Goal: Task Accomplishment & Management: Complete application form

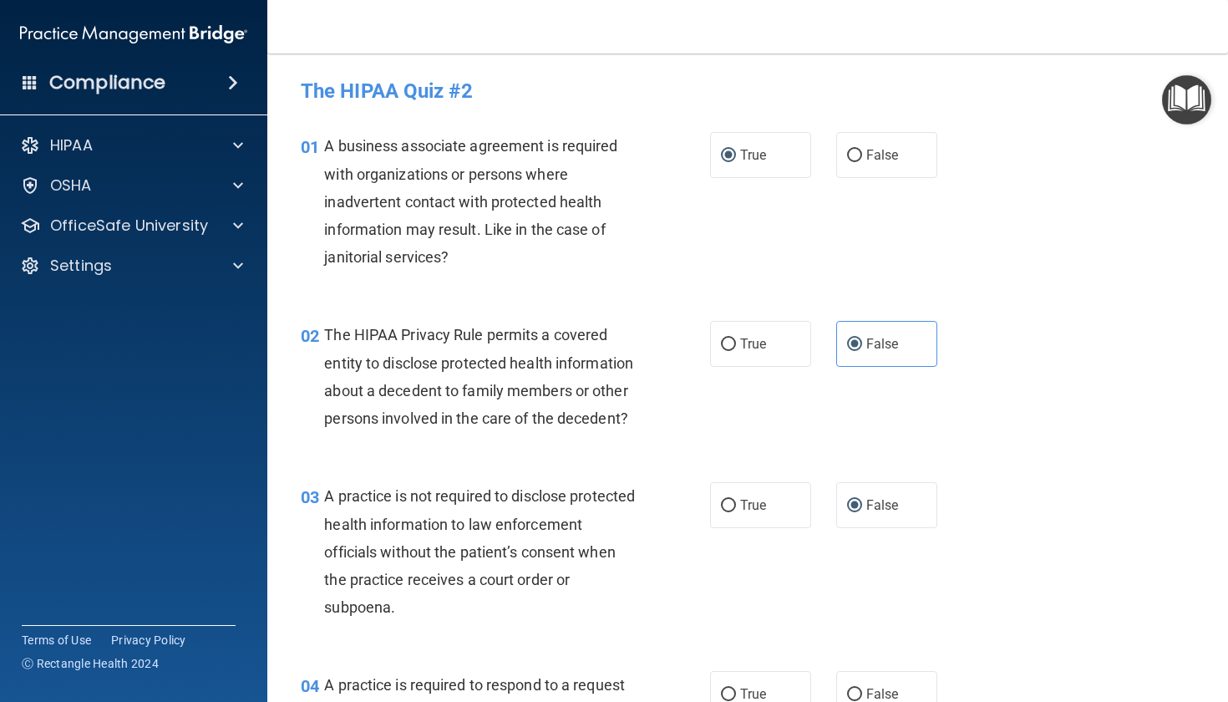
scroll to position [1471, 0]
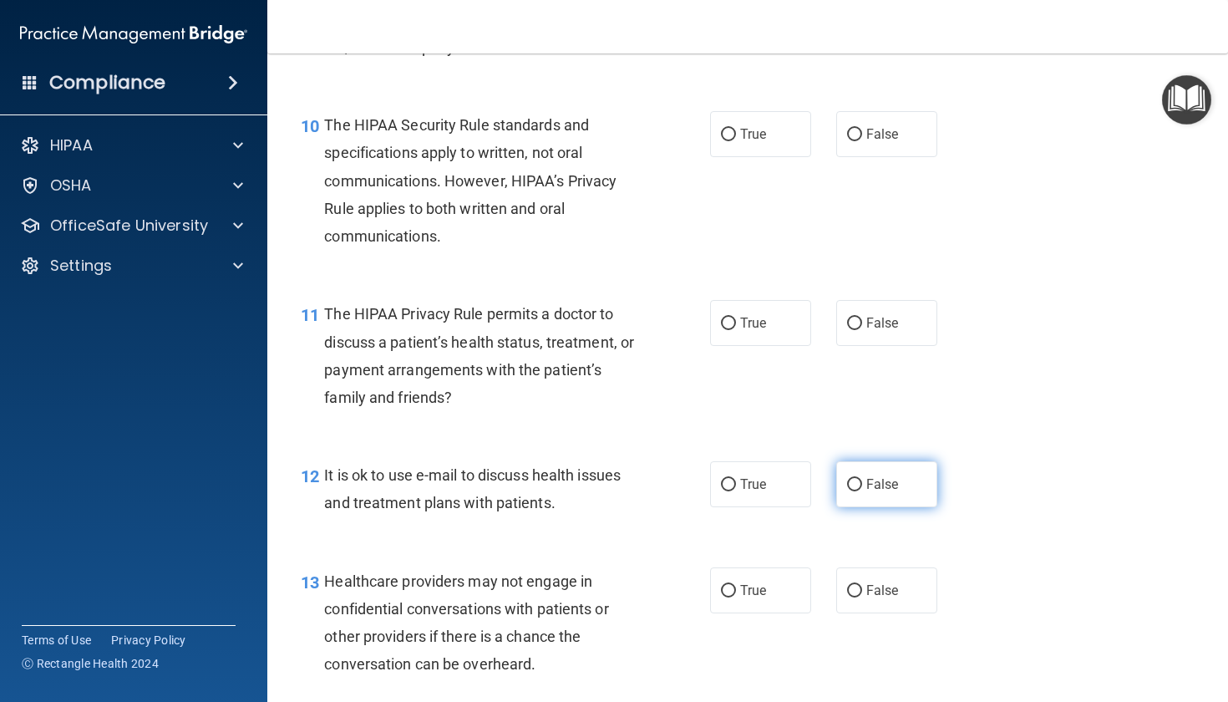
click at [855, 505] on label "False" at bounding box center [886, 484] width 101 height 46
click at [855, 491] on input "False" at bounding box center [854, 485] width 15 height 13
radio input "true"
click at [740, 492] on span "True" at bounding box center [753, 484] width 26 height 16
click at [733, 491] on input "True" at bounding box center [728, 485] width 15 height 13
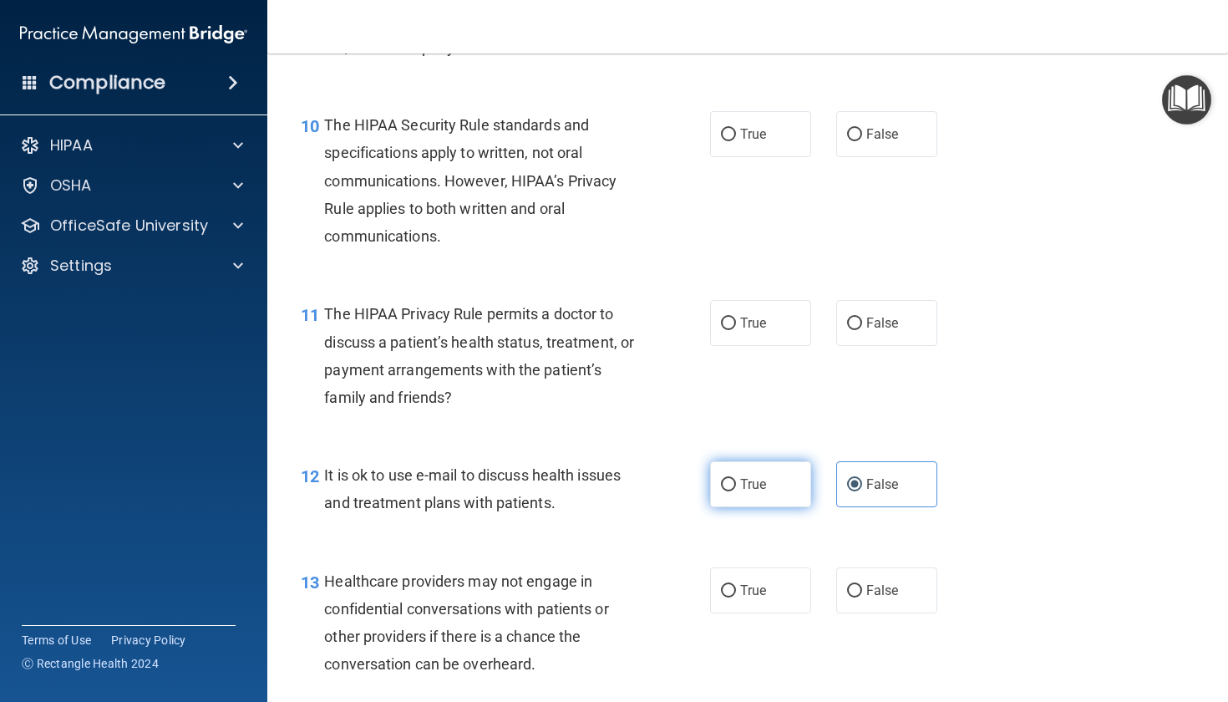
radio input "true"
radio input "false"
click at [866, 331] on span "False" at bounding box center [882, 323] width 33 height 16
click at [862, 330] on input "False" at bounding box center [854, 323] width 15 height 13
radio input "true"
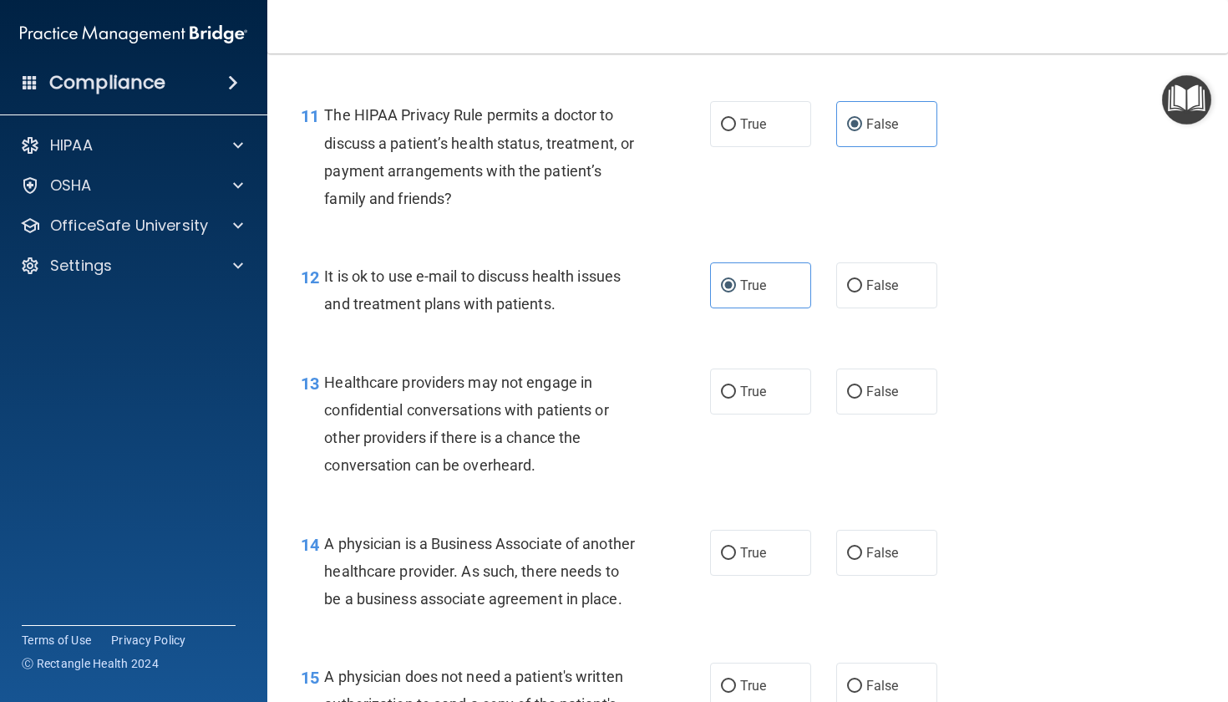
scroll to position [1687, 0]
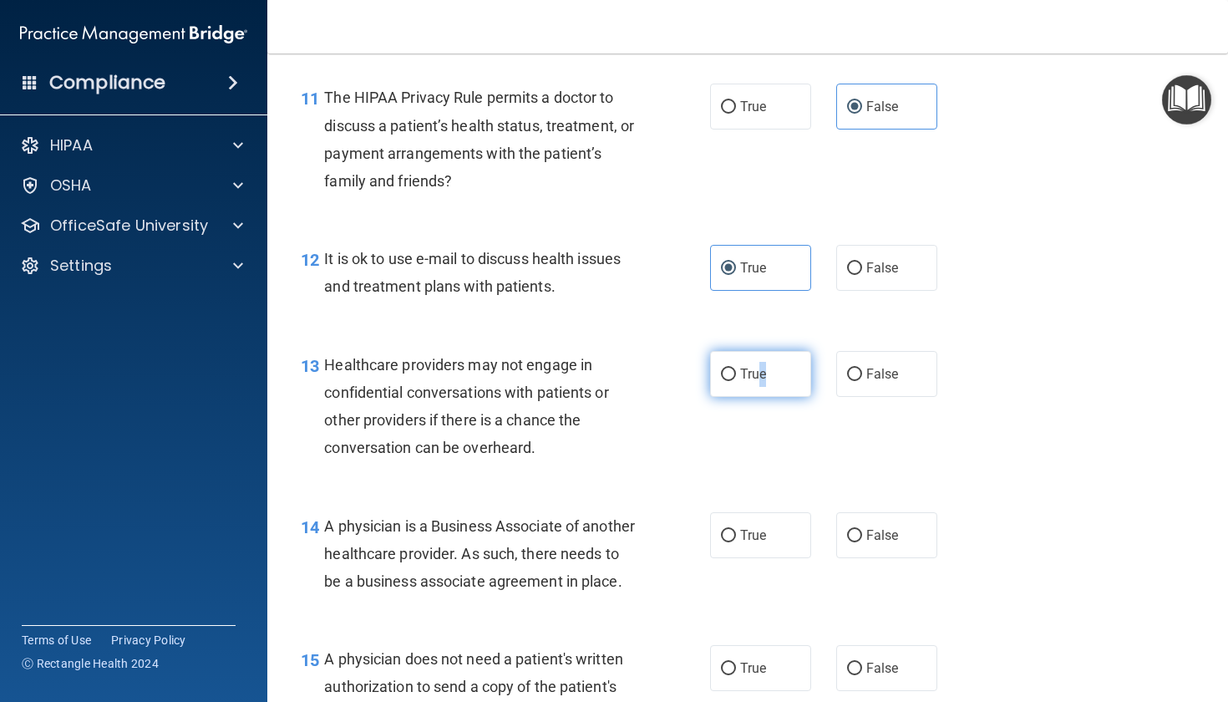
click at [757, 382] on span "True" at bounding box center [753, 374] width 26 height 16
click at [736, 381] on input "True" at bounding box center [728, 374] width 15 height 13
radio input "true"
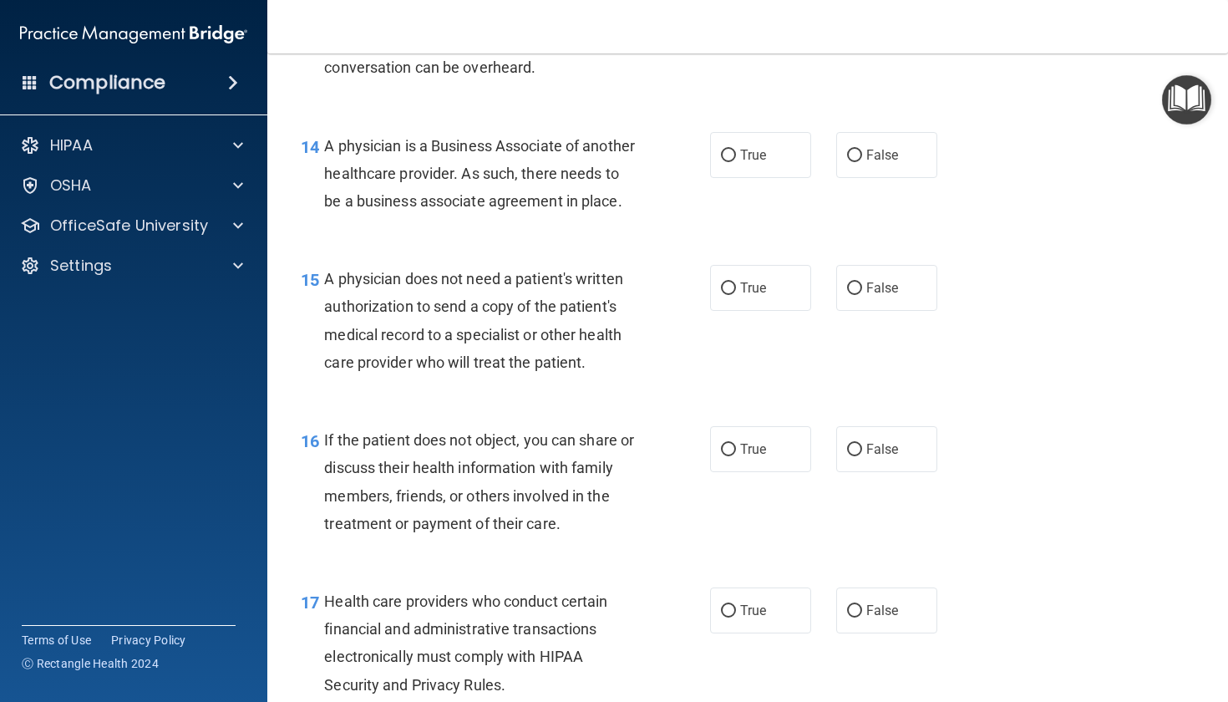
scroll to position [2073, 0]
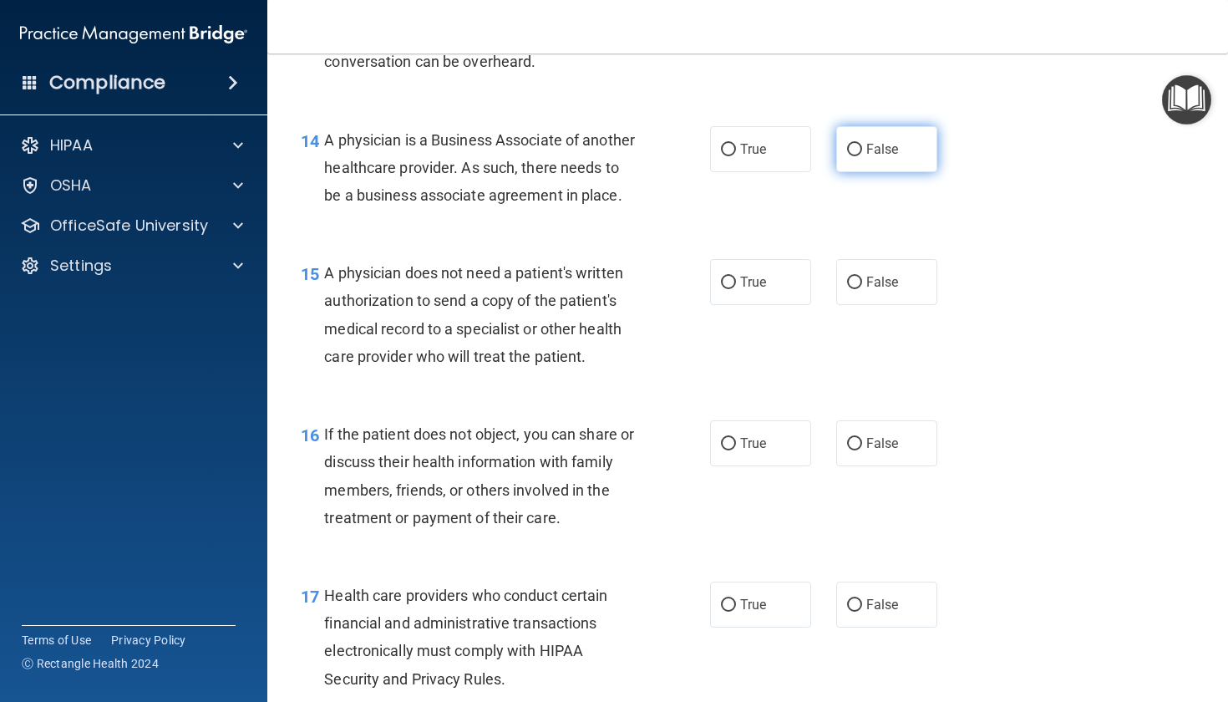
click at [859, 172] on label "False" at bounding box center [886, 149] width 101 height 46
click at [859, 156] on input "False" at bounding box center [854, 150] width 15 height 13
radio input "true"
click at [745, 290] on span "True" at bounding box center [753, 282] width 26 height 16
click at [736, 289] on input "True" at bounding box center [728, 283] width 15 height 13
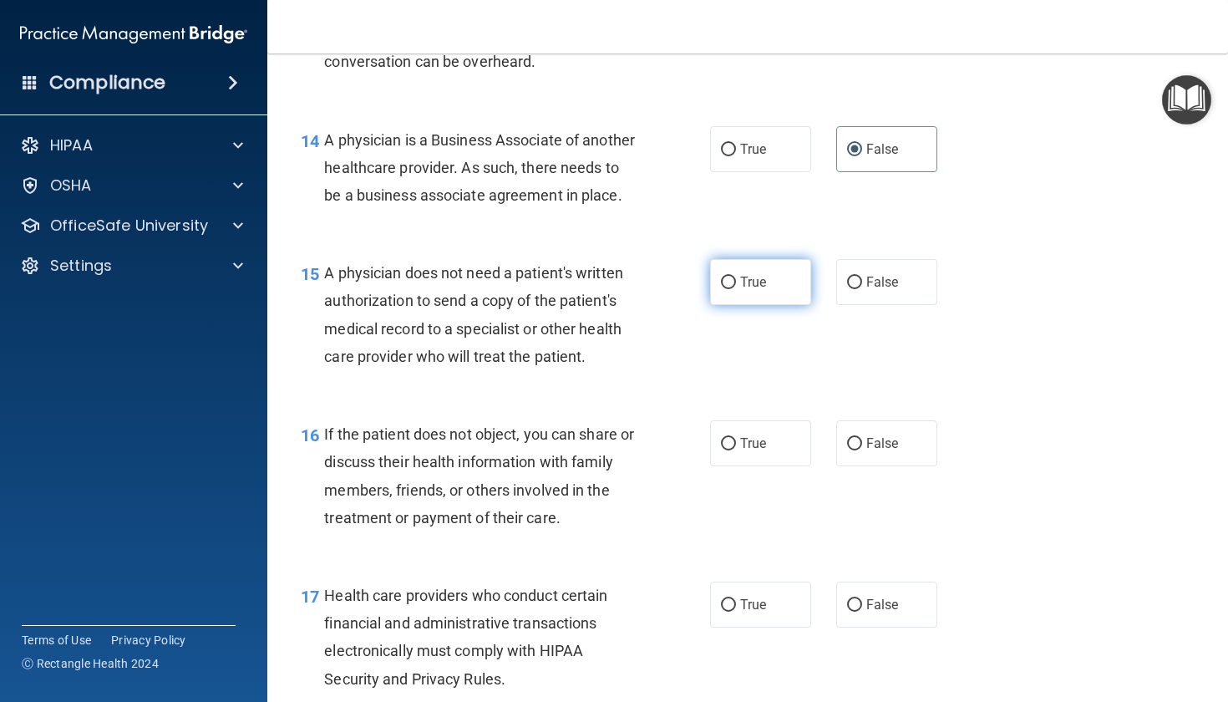
radio input "true"
